Goal: Find specific page/section: Find specific page/section

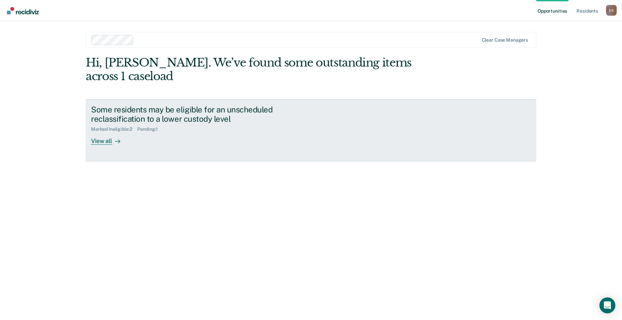
click at [106, 132] on div "View all" at bounding box center [109, 138] width 37 height 13
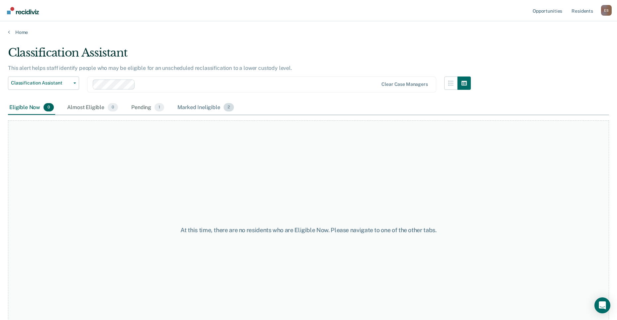
click at [197, 108] on div "Marked Ineligible 2" at bounding box center [205, 107] width 59 height 15
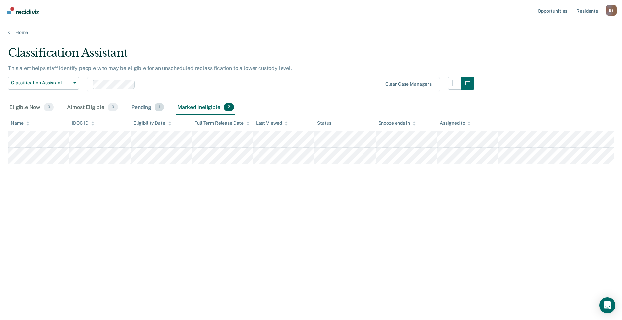
click at [137, 106] on div "Pending 1" at bounding box center [148, 107] width 36 height 15
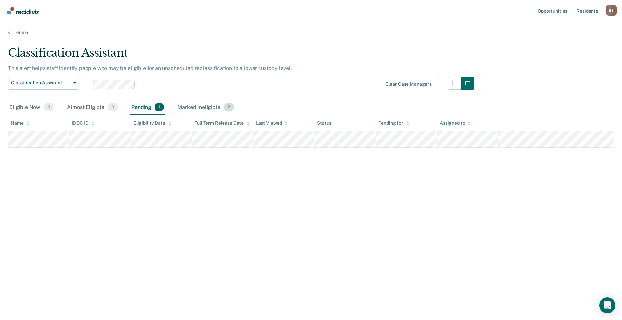
click at [194, 109] on div "Marked Ineligible 2" at bounding box center [205, 107] width 59 height 15
